Goal: Transaction & Acquisition: Purchase product/service

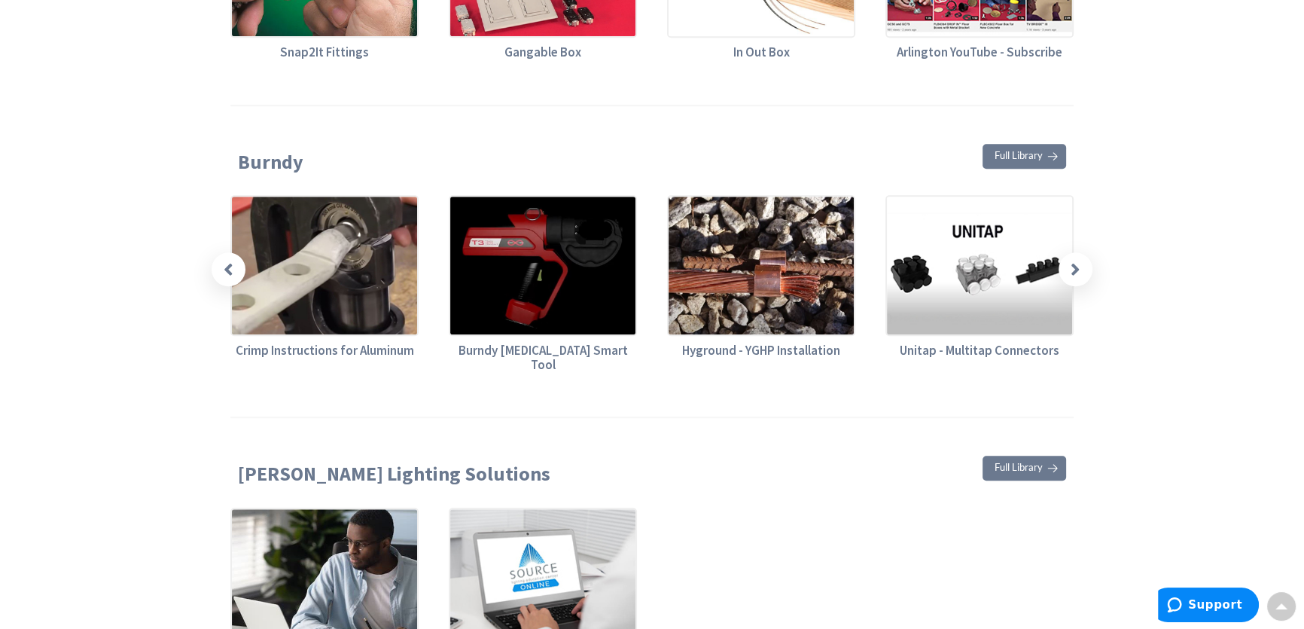
scroll to position [1369, 0]
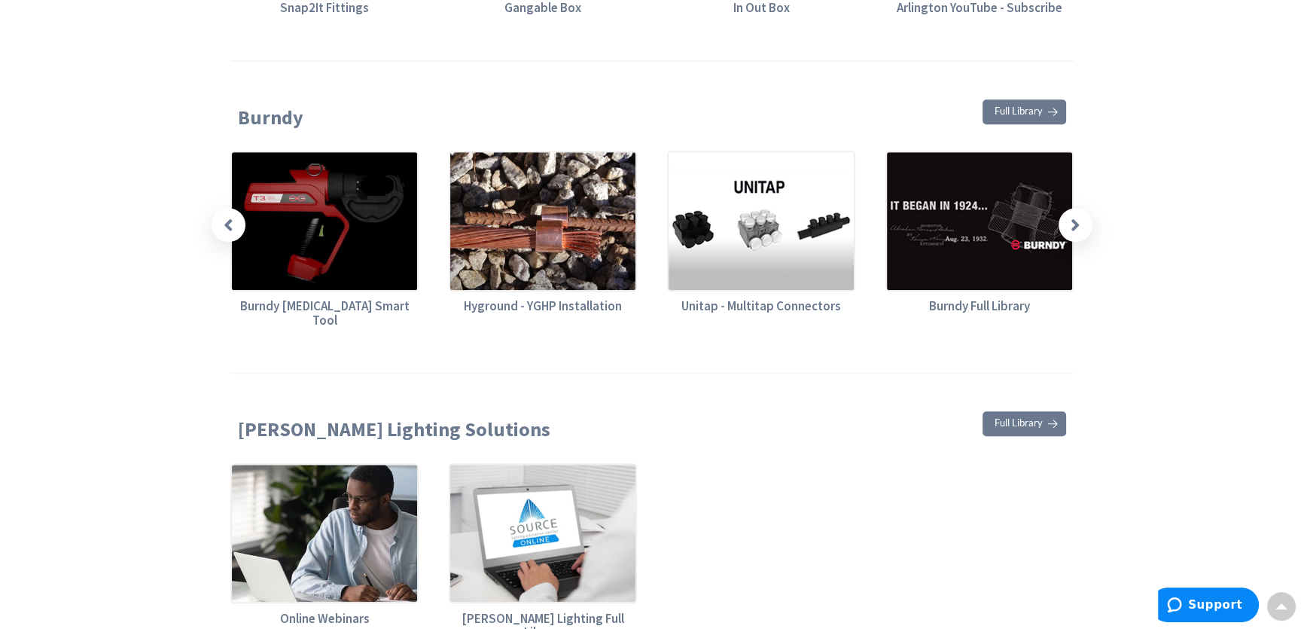
click at [230, 218] on icon at bounding box center [229, 224] width 10 height 19
click at [1071, 218] on icon at bounding box center [1076, 224] width 10 height 19
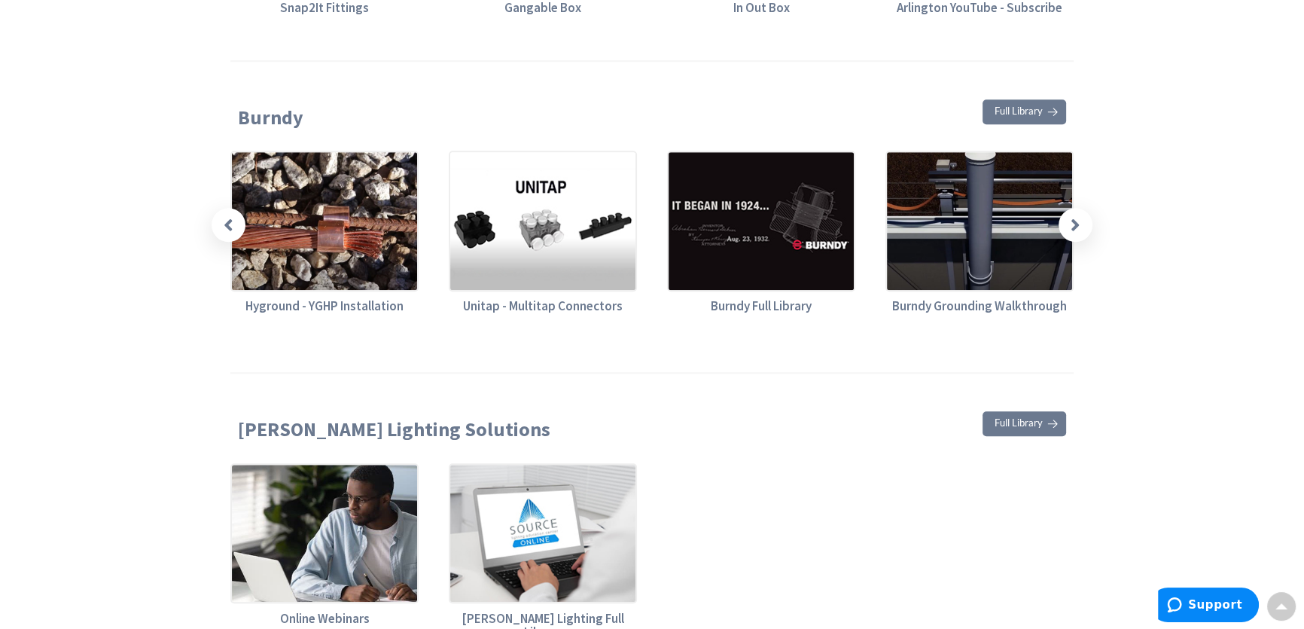
click at [1071, 218] on icon at bounding box center [1076, 224] width 10 height 19
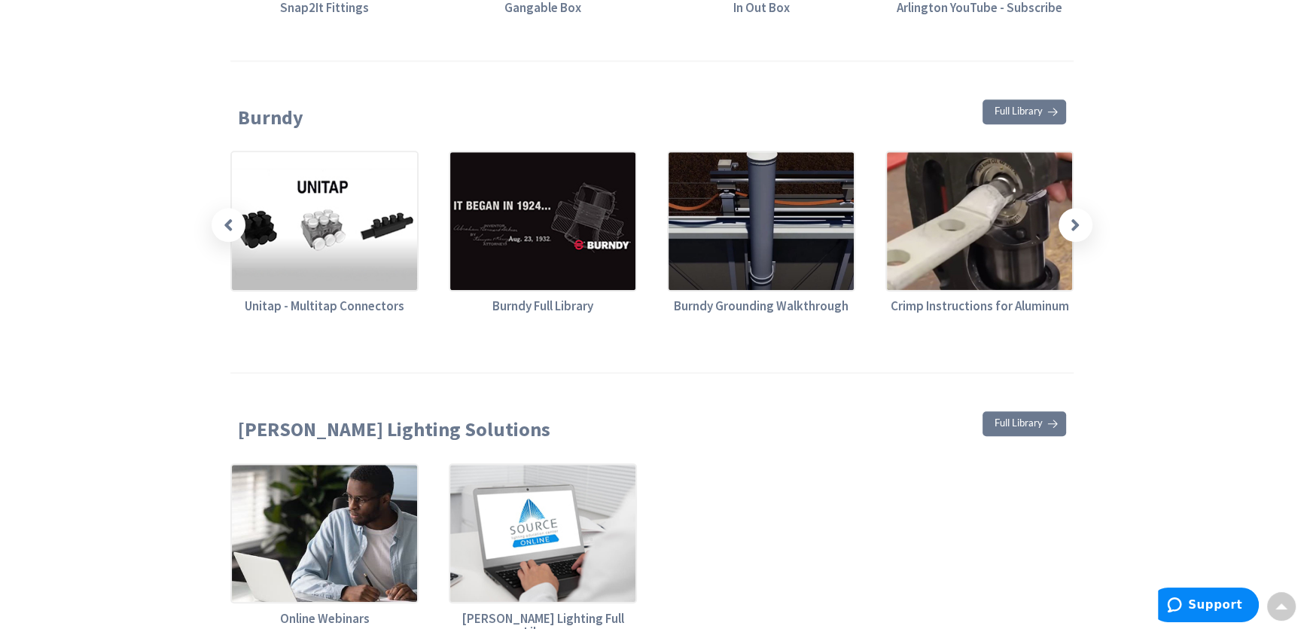
click at [799, 256] on img at bounding box center [761, 221] width 188 height 140
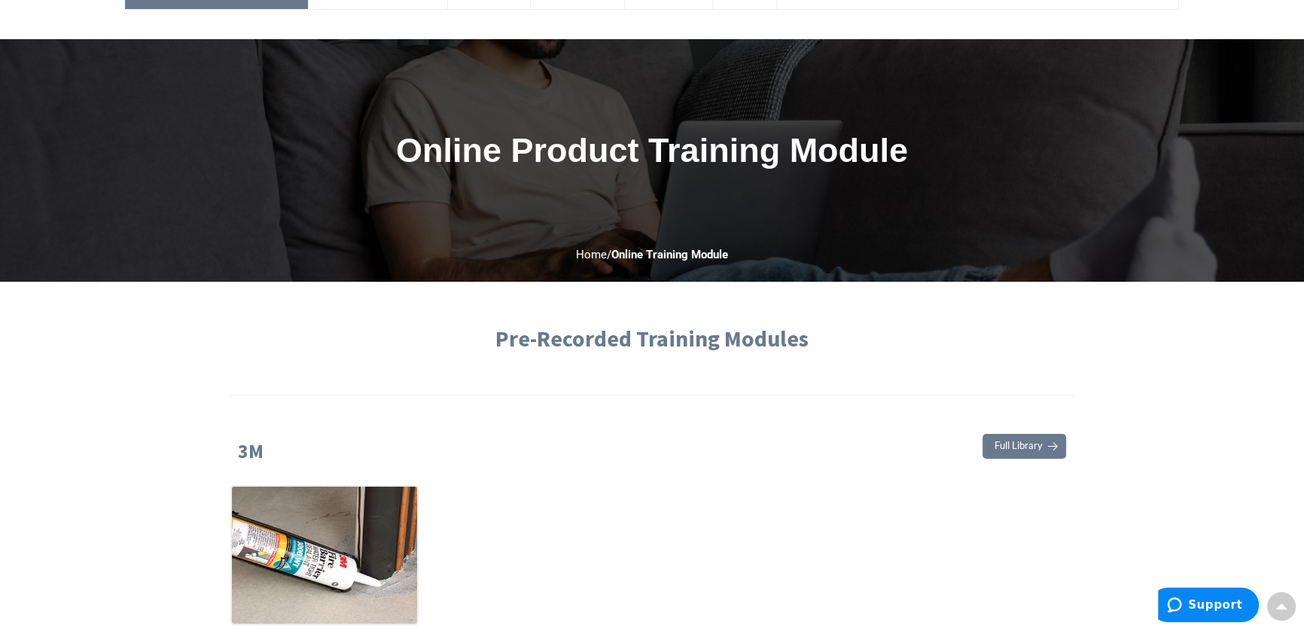
scroll to position [0, 0]
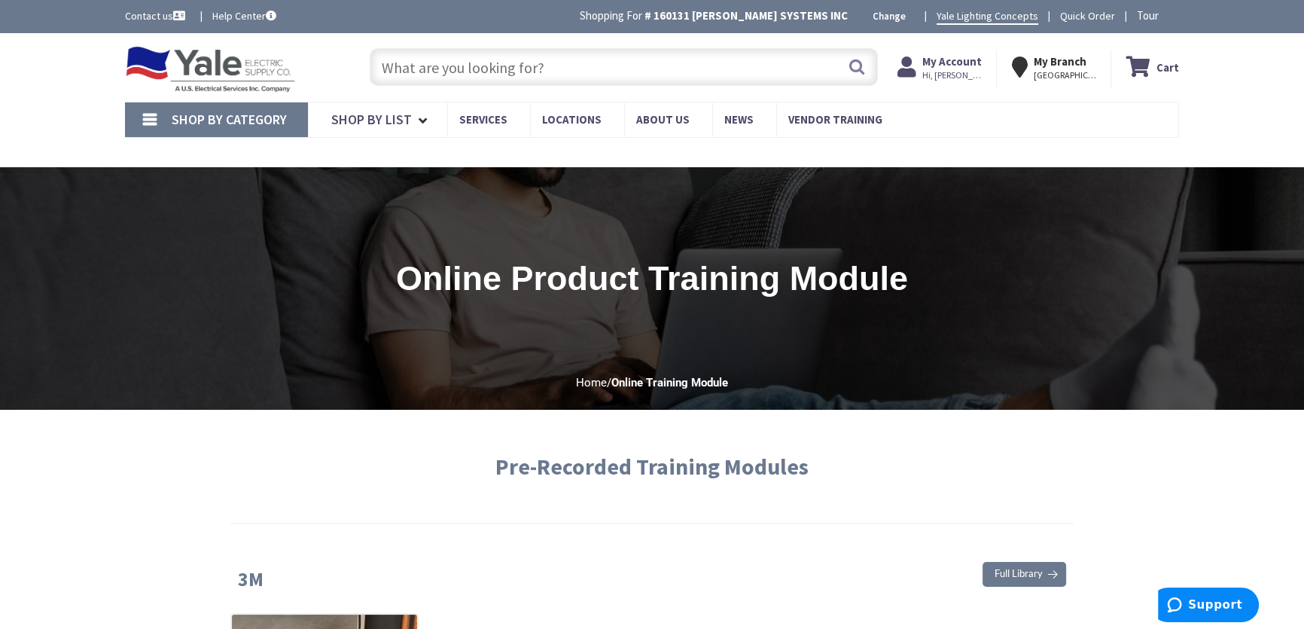
click at [485, 61] on input "text" at bounding box center [624, 67] width 508 height 38
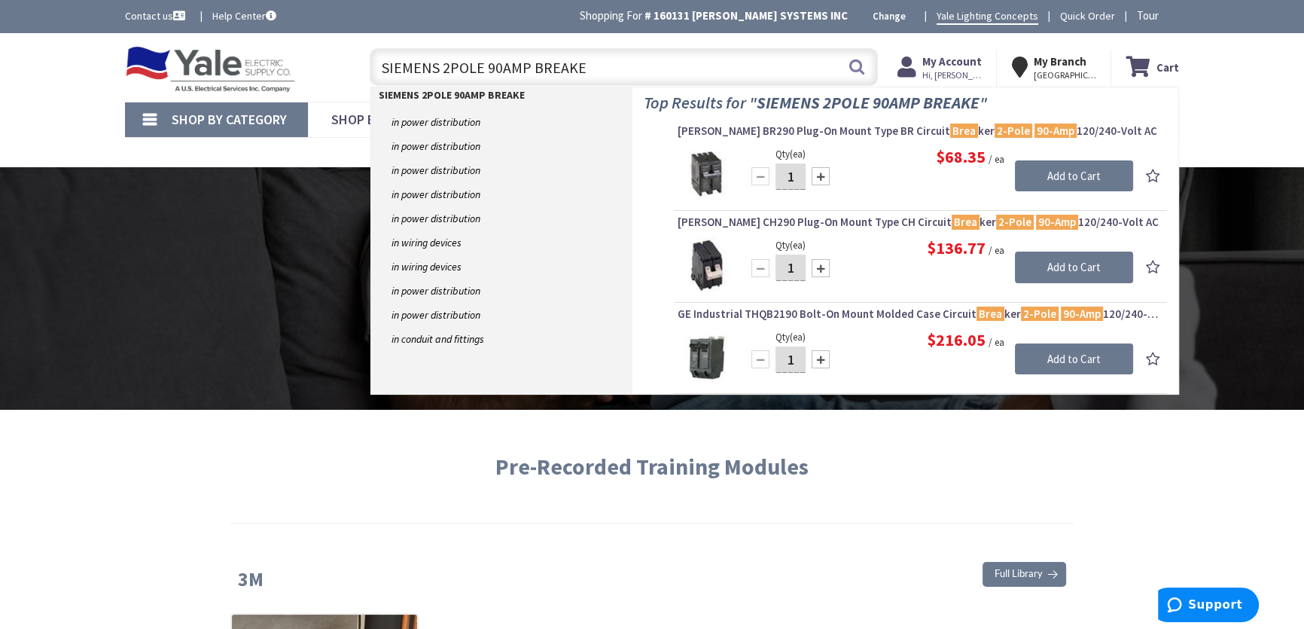
type input "SIEMENS 2POLE 90AMP BREAKER"
drag, startPoint x: 588, startPoint y: 70, endPoint x: 351, endPoint y: 87, distance: 237.7
click at [349, 90] on div "Toggle Nav SIEMENS 2POLE 90AMP BREAKER SIEMENS 2POLE 90AMP BREAKER Search Cart …" at bounding box center [652, 67] width 1077 height 50
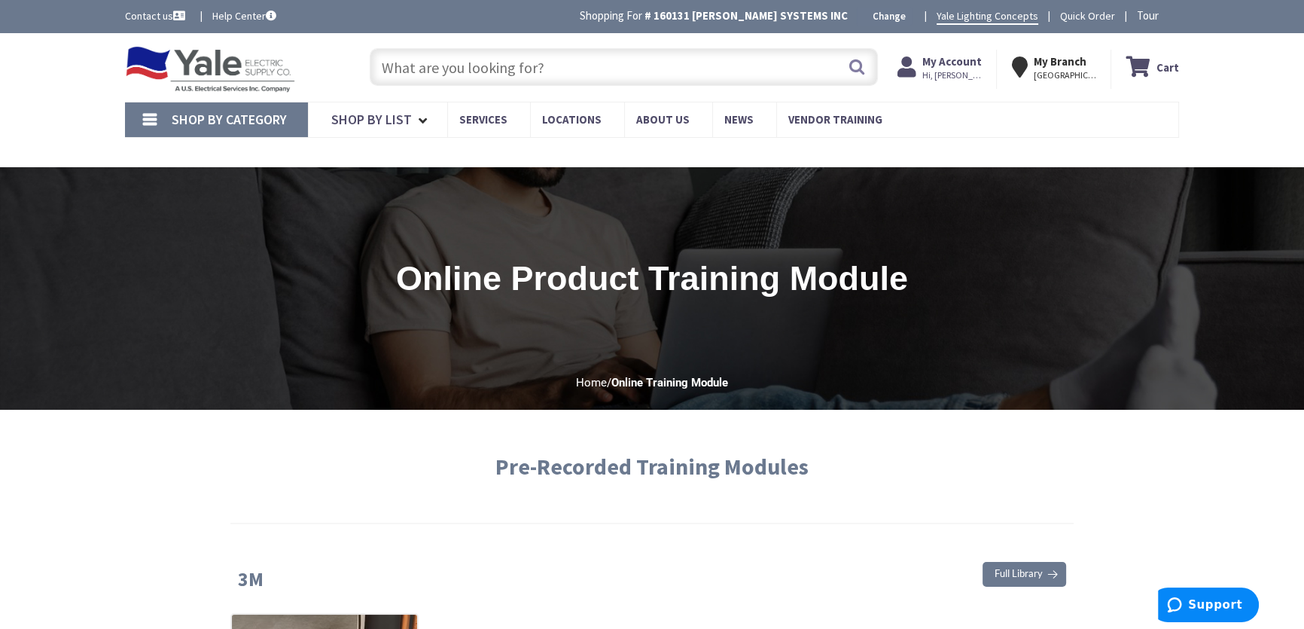
click at [218, 72] on img at bounding box center [210, 69] width 170 height 47
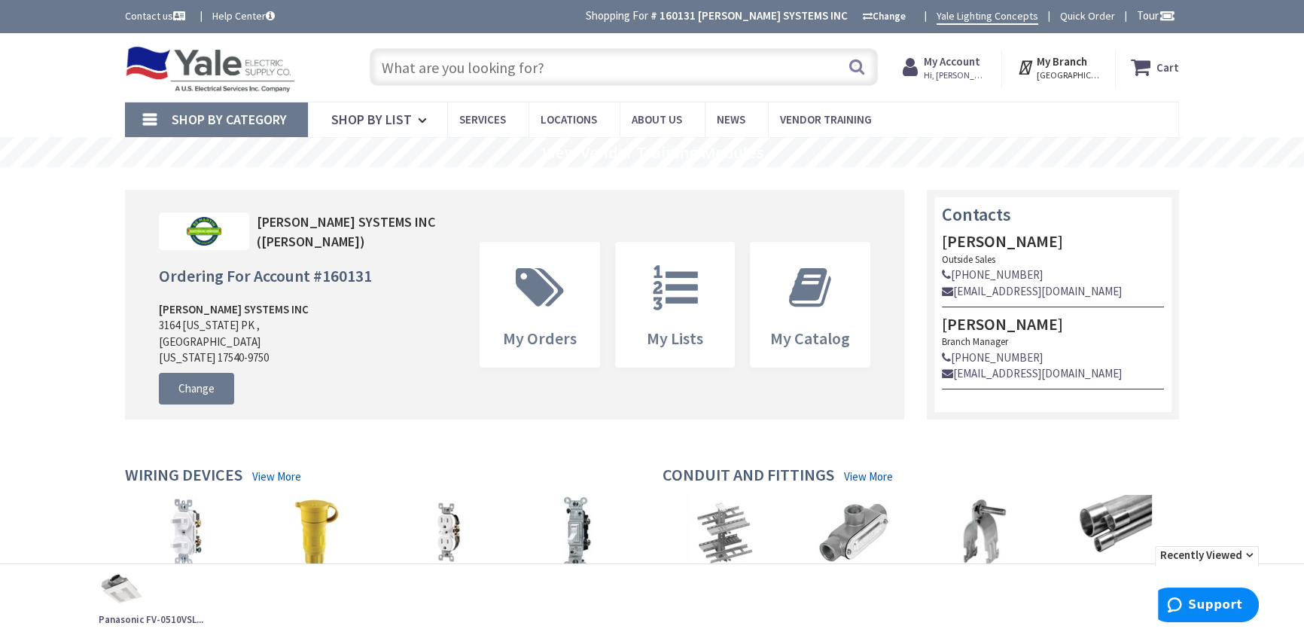
click at [483, 68] on input "text" at bounding box center [624, 67] width 508 height 38
paste input "SIEMENS 2POLE 90AMP BREAKER"
type input "SIEMENS 2POLE 90AMP BREAKER"
click at [852, 64] on button "Search" at bounding box center [857, 67] width 20 height 34
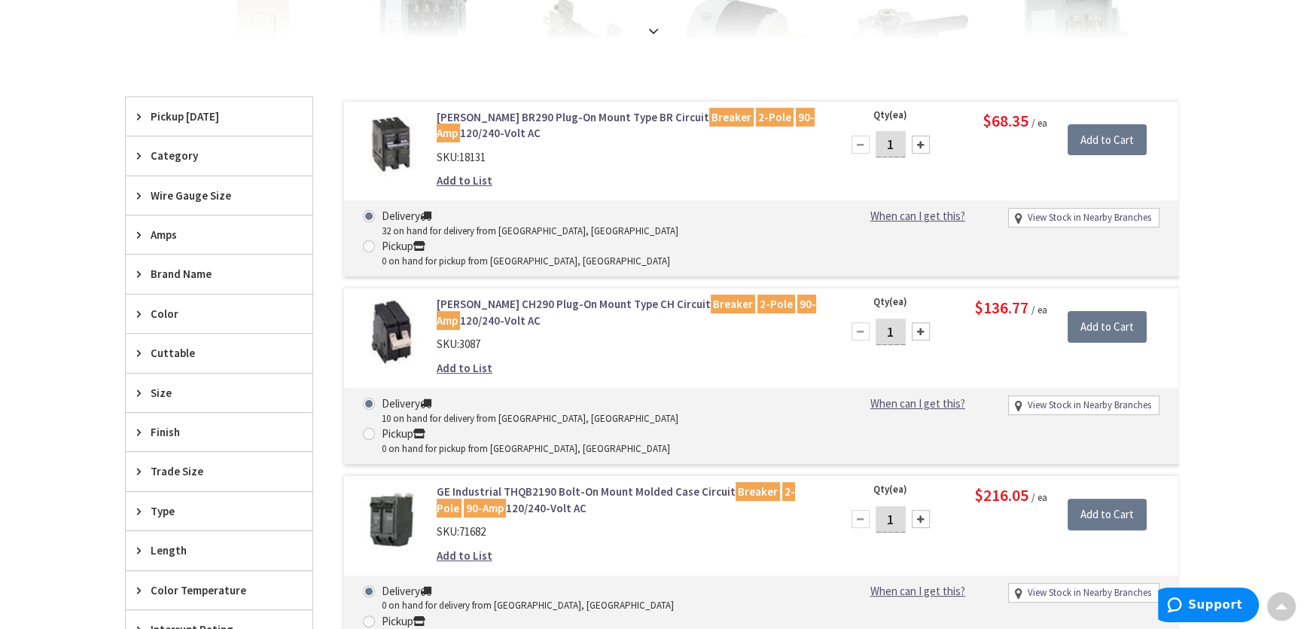
scroll to position [411, 0]
click at [161, 269] on span "Brand Name" at bounding box center [212, 273] width 123 height 16
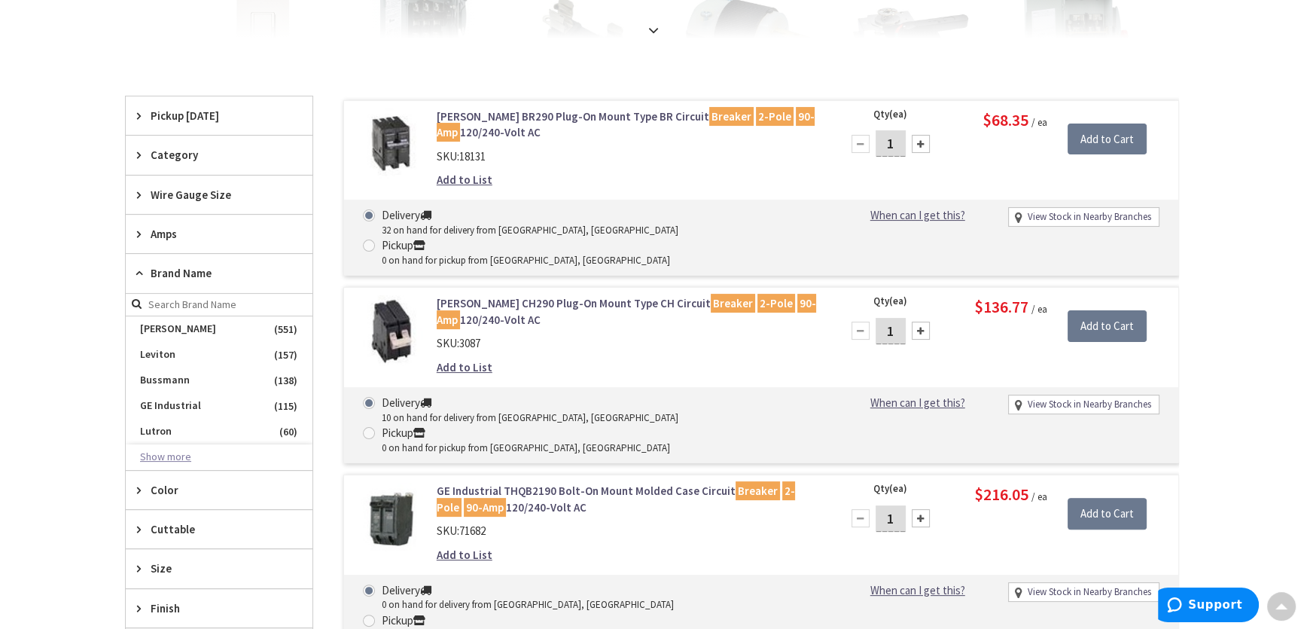
click at [162, 460] on button "Show more" at bounding box center [219, 457] width 187 height 26
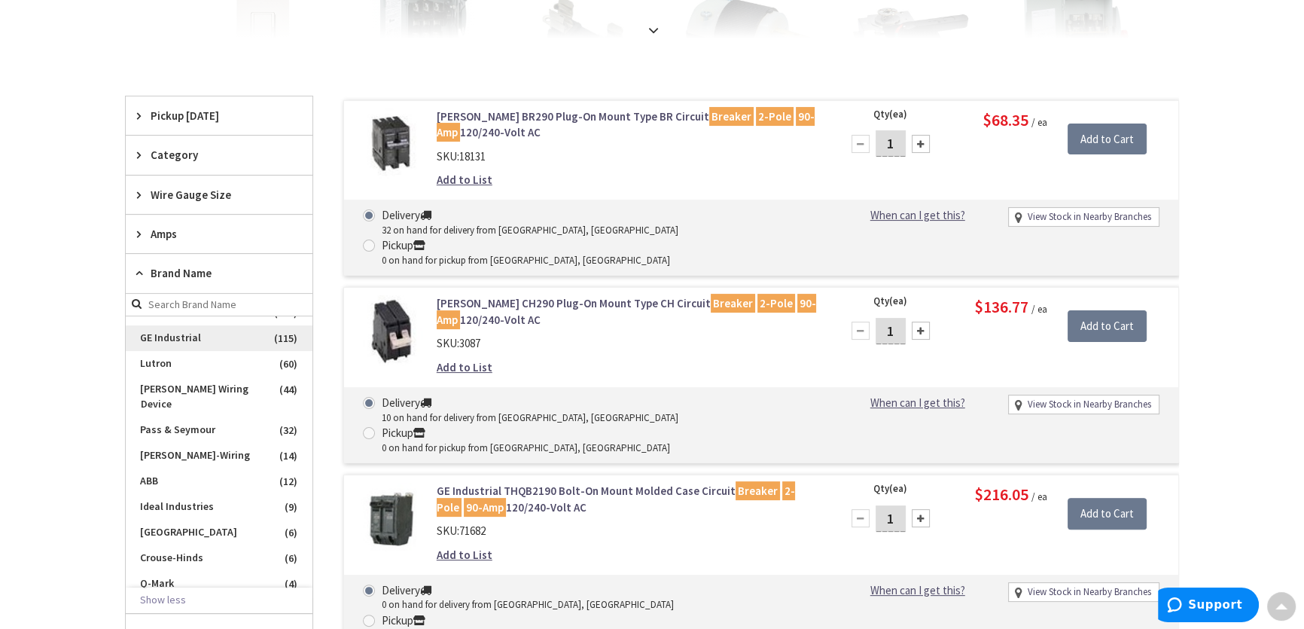
scroll to position [136, 0]
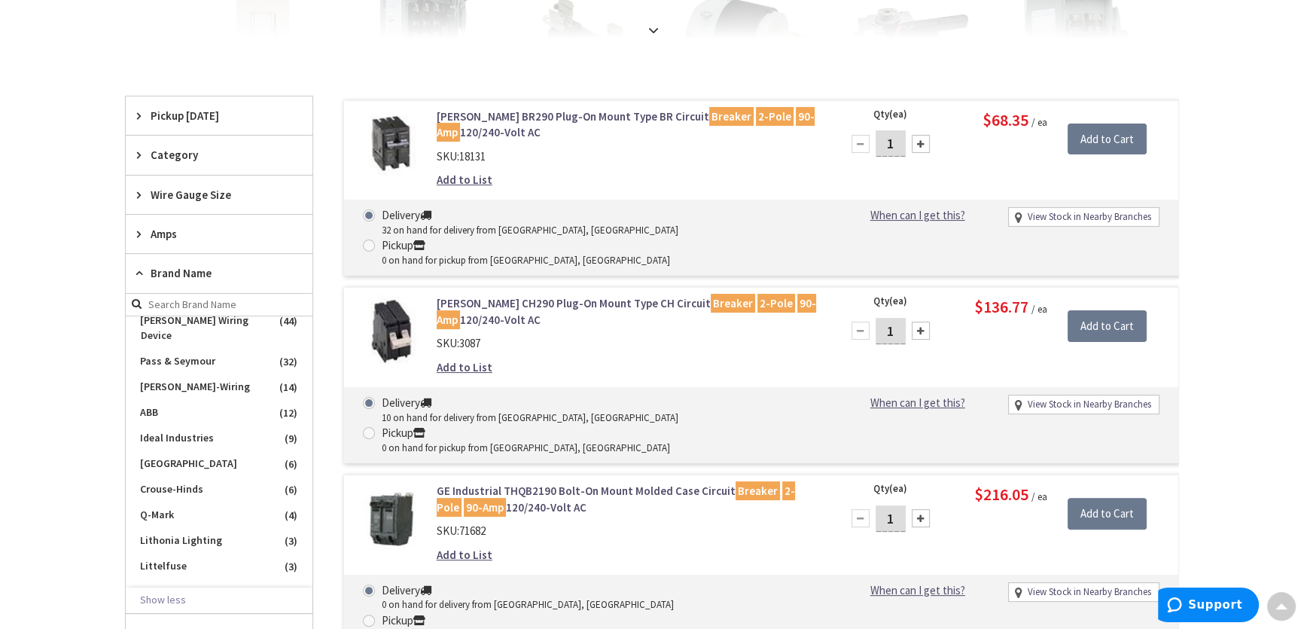
click at [68, 359] on div "Skip to Content Toggle Nav Search Cart My Cart Close" at bounding box center [652, 535] width 1304 height 1827
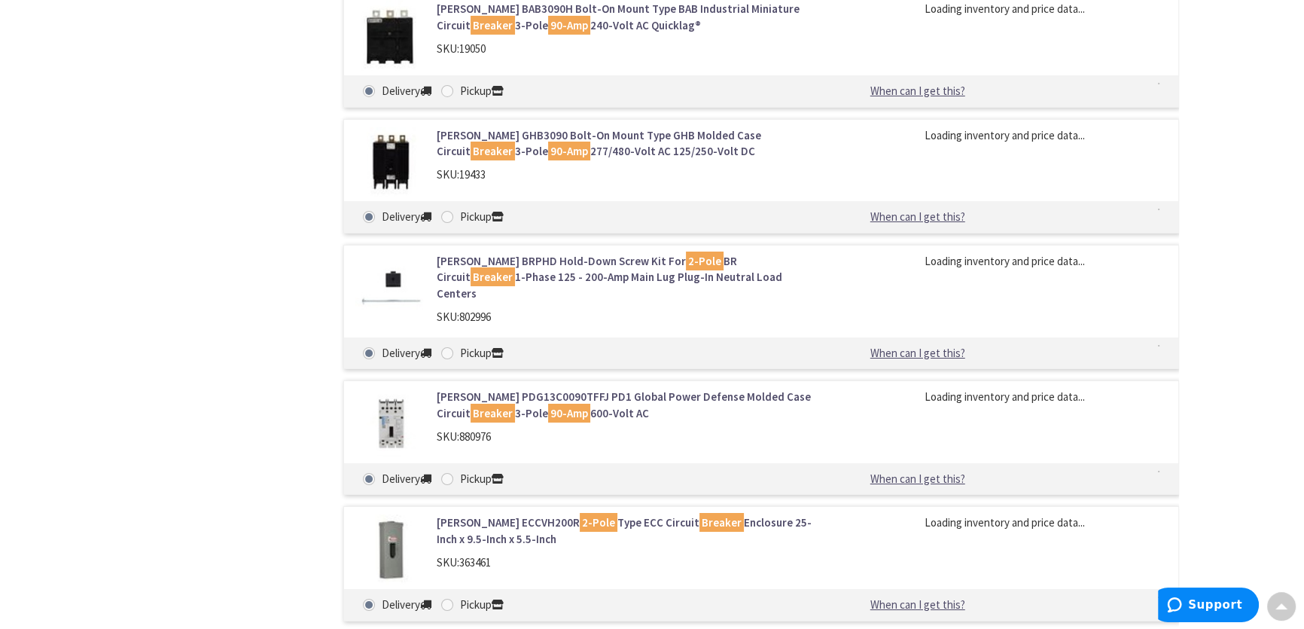
scroll to position [13966, 0]
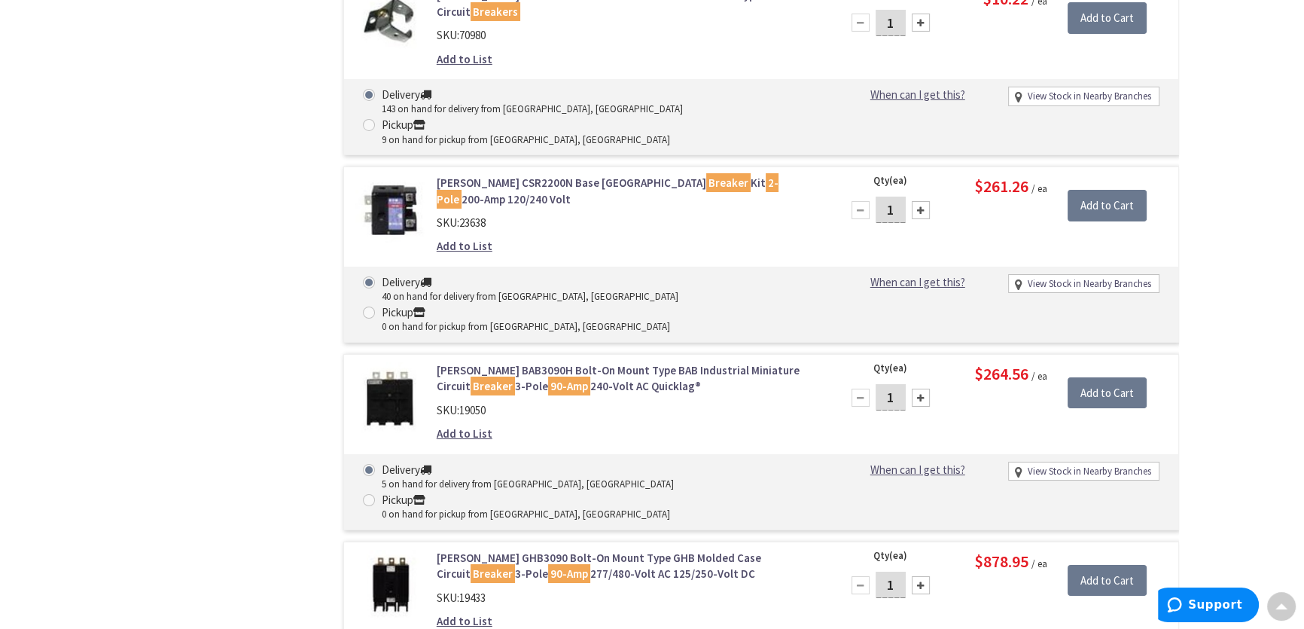
drag, startPoint x: 565, startPoint y: 388, endPoint x: 554, endPoint y: 399, distance: 14.9
drag, startPoint x: 554, startPoint y: 399, endPoint x: 230, endPoint y: 343, distance: 329.3
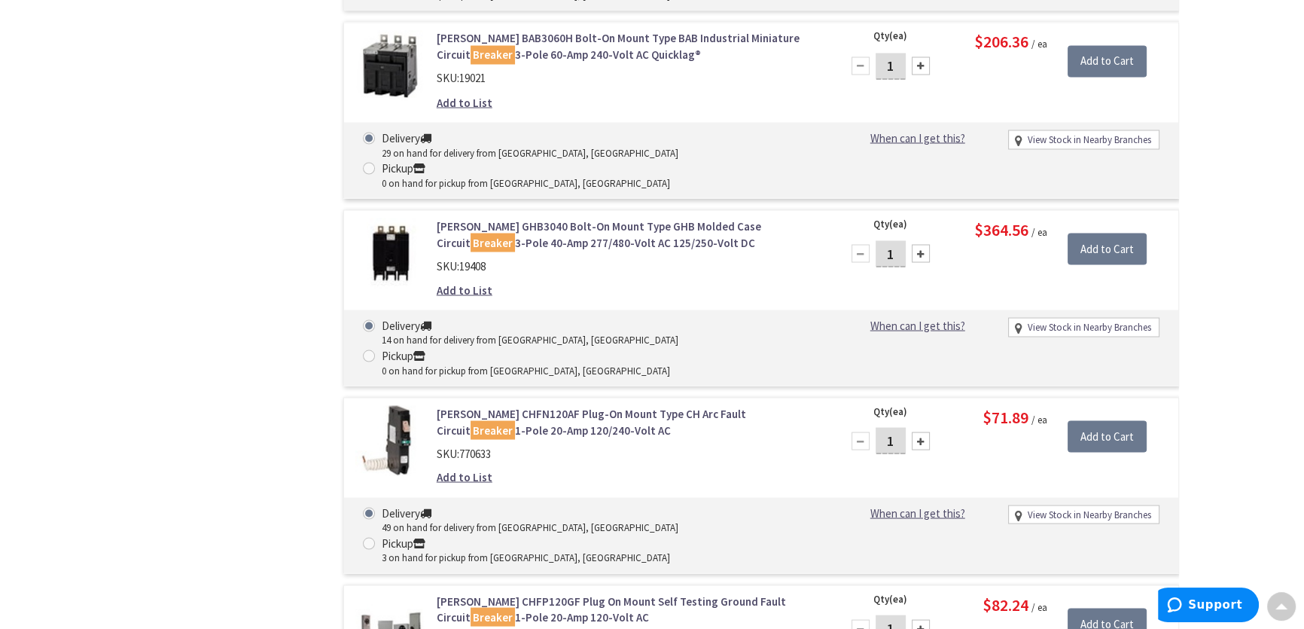
scroll to position [53989, 0]
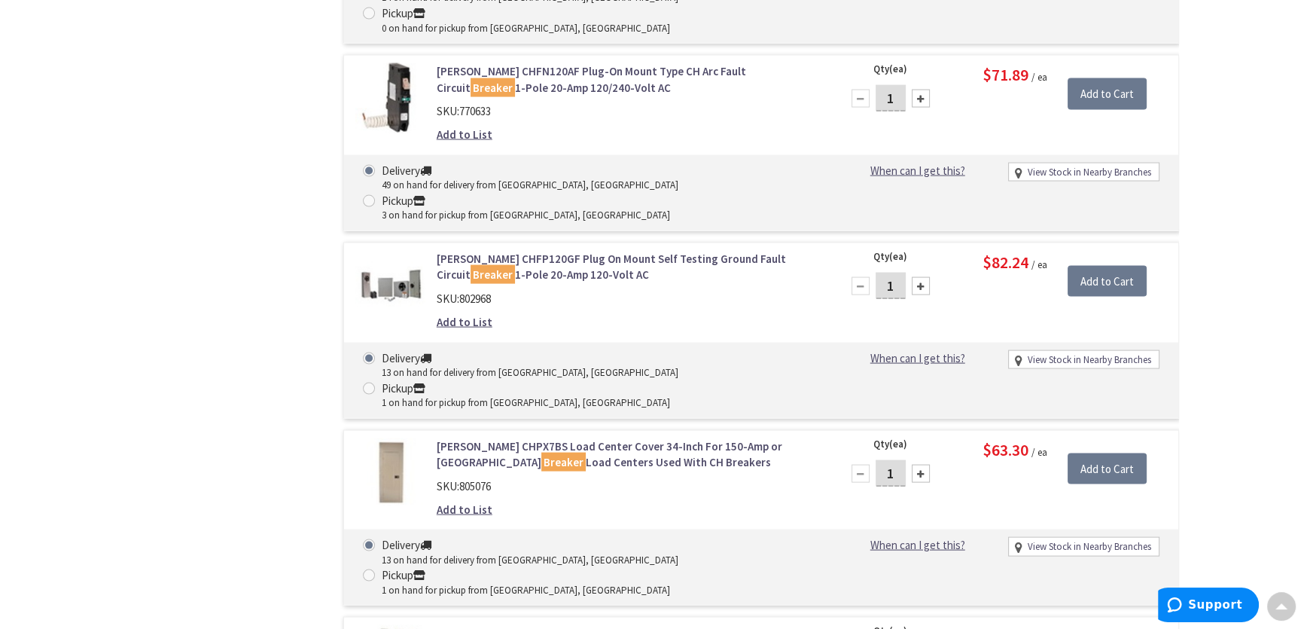
drag, startPoint x: 474, startPoint y: 324, endPoint x: 460, endPoint y: 343, distance: 23.6
drag, startPoint x: 460, startPoint y: 343, endPoint x: 288, endPoint y: 359, distance: 172.4
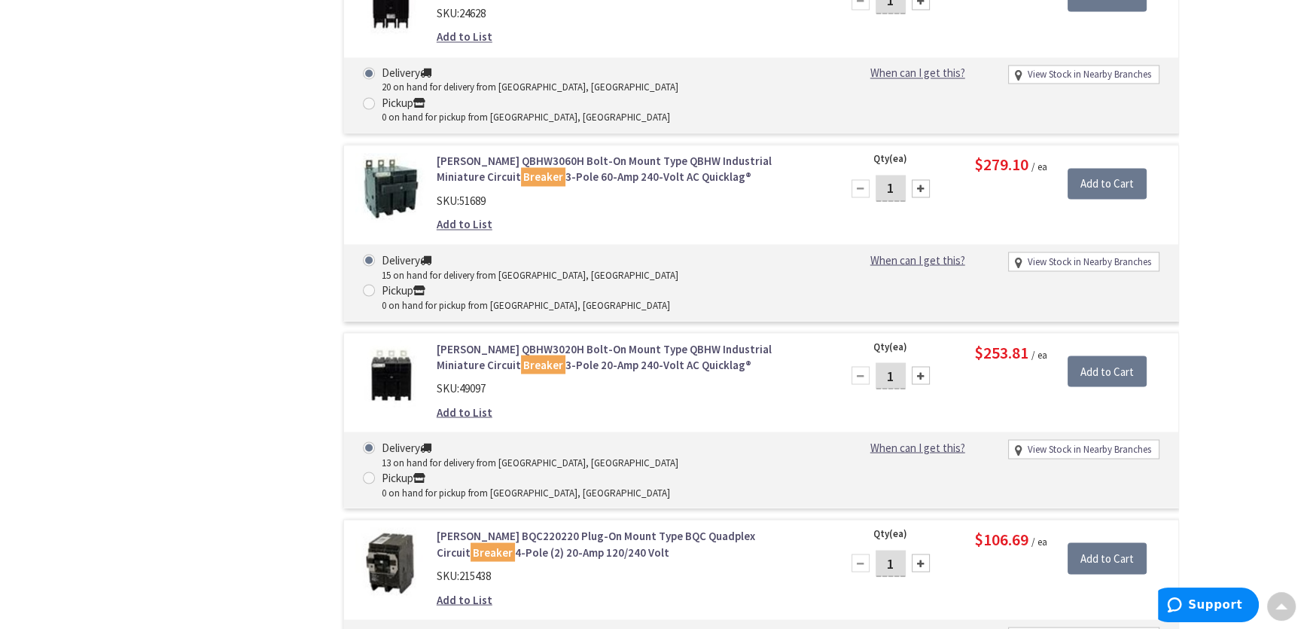
scroll to position [60678, 0]
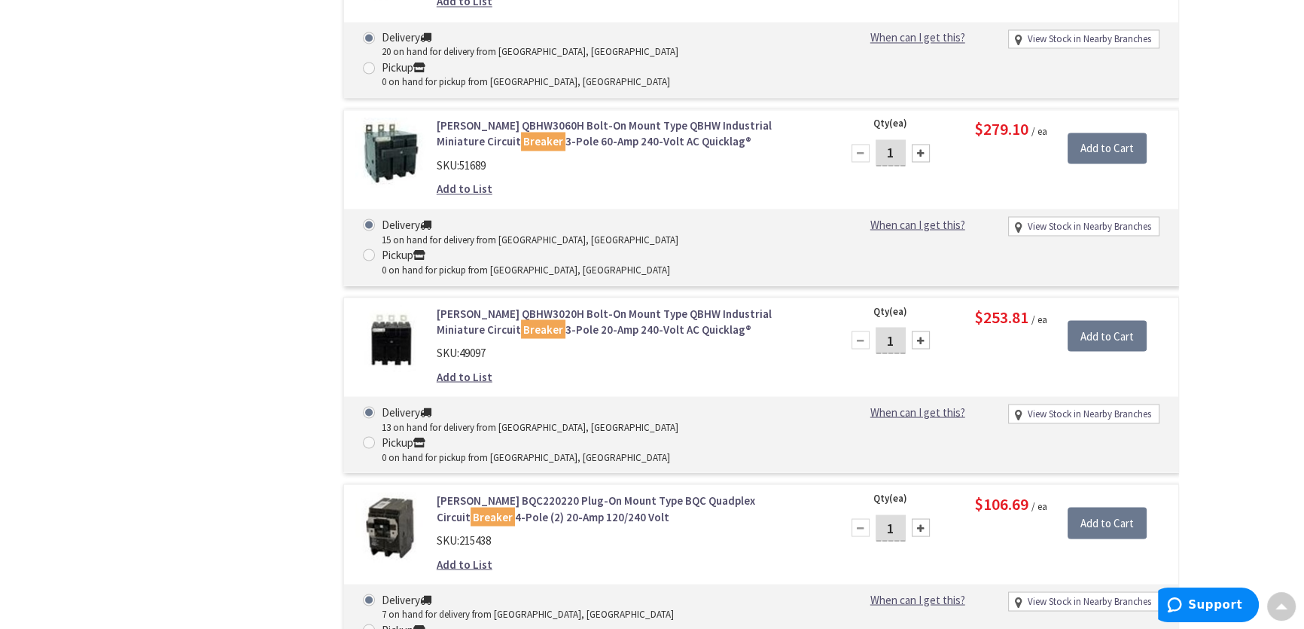
drag, startPoint x: 447, startPoint y: 345, endPoint x: 440, endPoint y: 351, distance: 9.1
drag, startPoint x: 440, startPoint y: 351, endPoint x: 215, endPoint y: 358, distance: 225.2
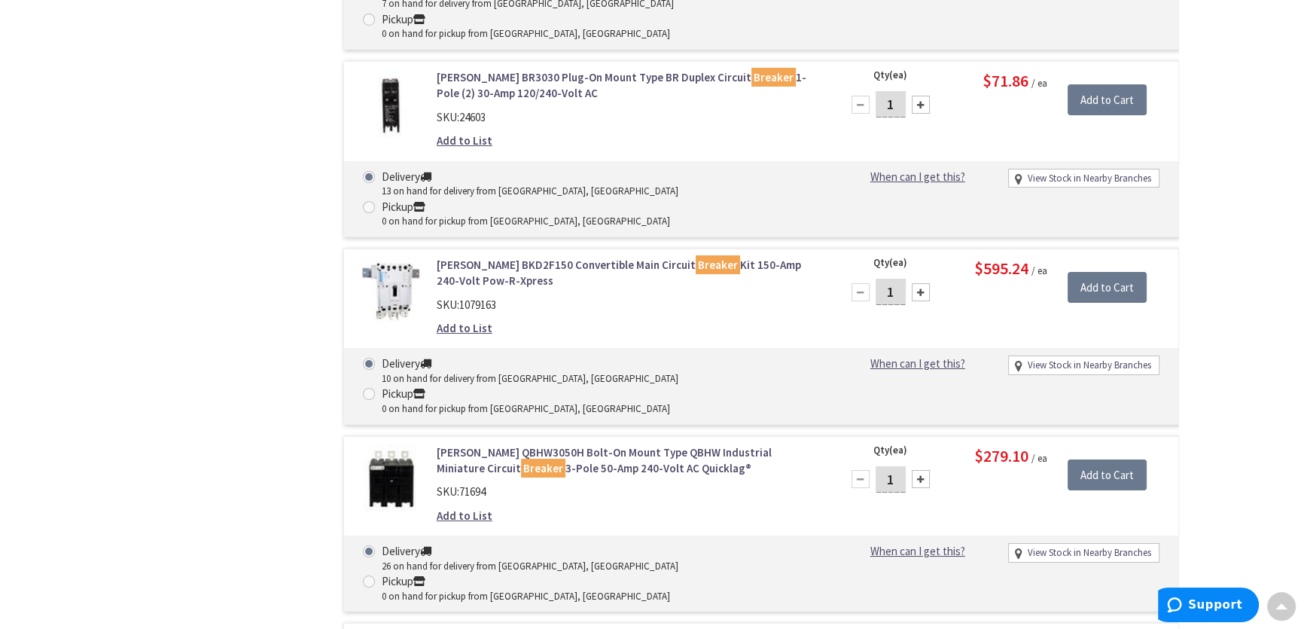
scroll to position [64305, 0]
